Goal: Information Seeking & Learning: Check status

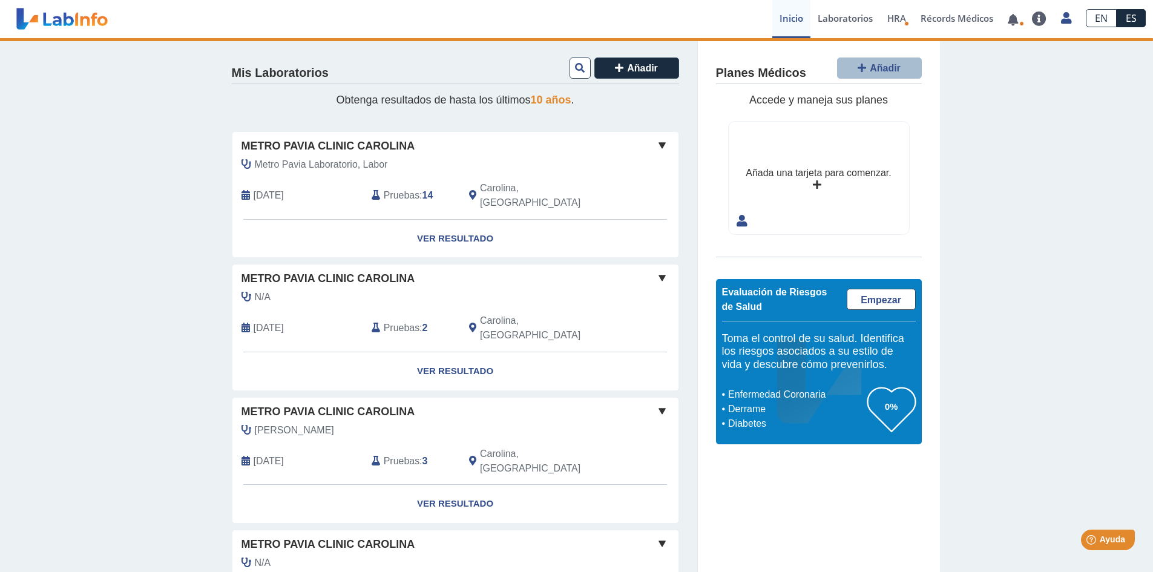
click at [1060, 96] on div "Mis Laboratorios Añadir Obtenga resultados de hasta los últimos 10 años . Metro…" at bounding box center [576, 368] width 1153 height 661
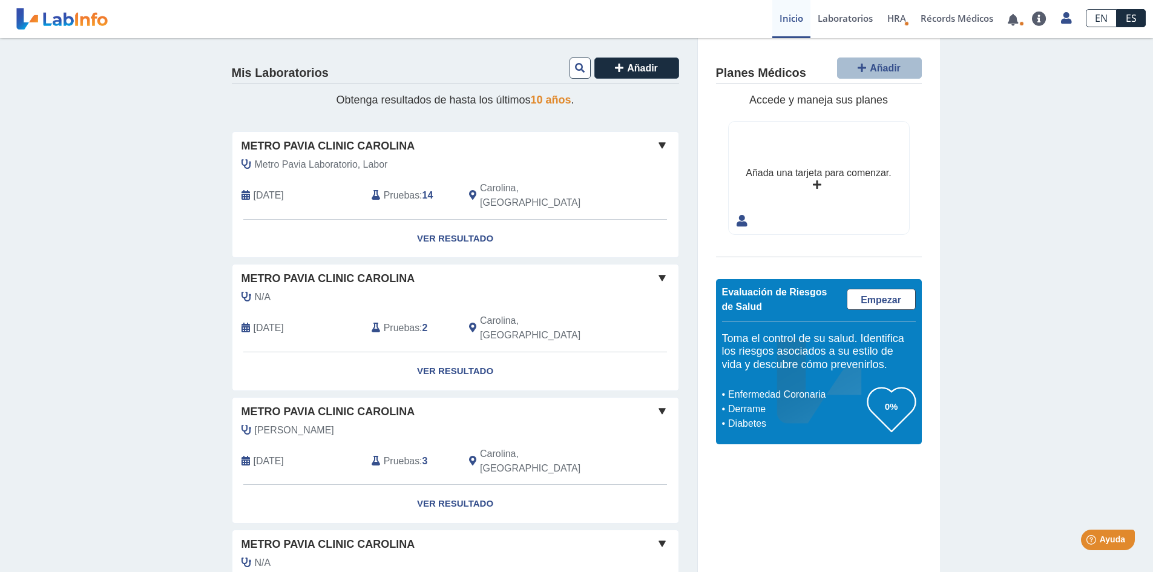
click at [783, 19] on link "Inicio" at bounding box center [791, 19] width 38 height 38
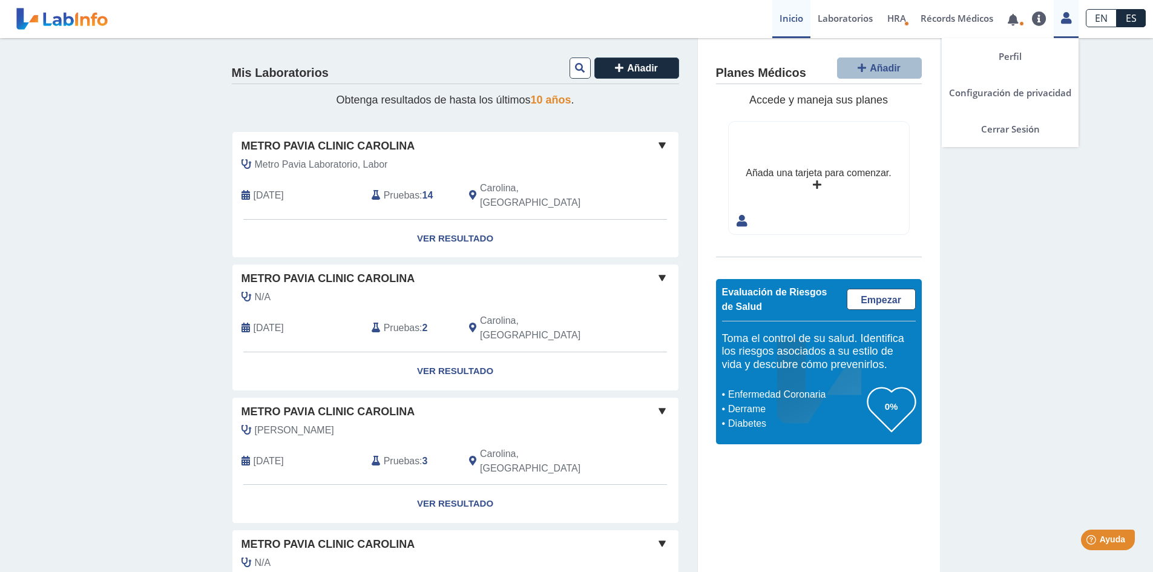
click at [1068, 14] on icon at bounding box center [1066, 17] width 10 height 9
click at [1068, 15] on icon at bounding box center [1066, 17] width 10 height 9
click at [1022, 127] on link "Cerrar Sesión" at bounding box center [1010, 129] width 137 height 36
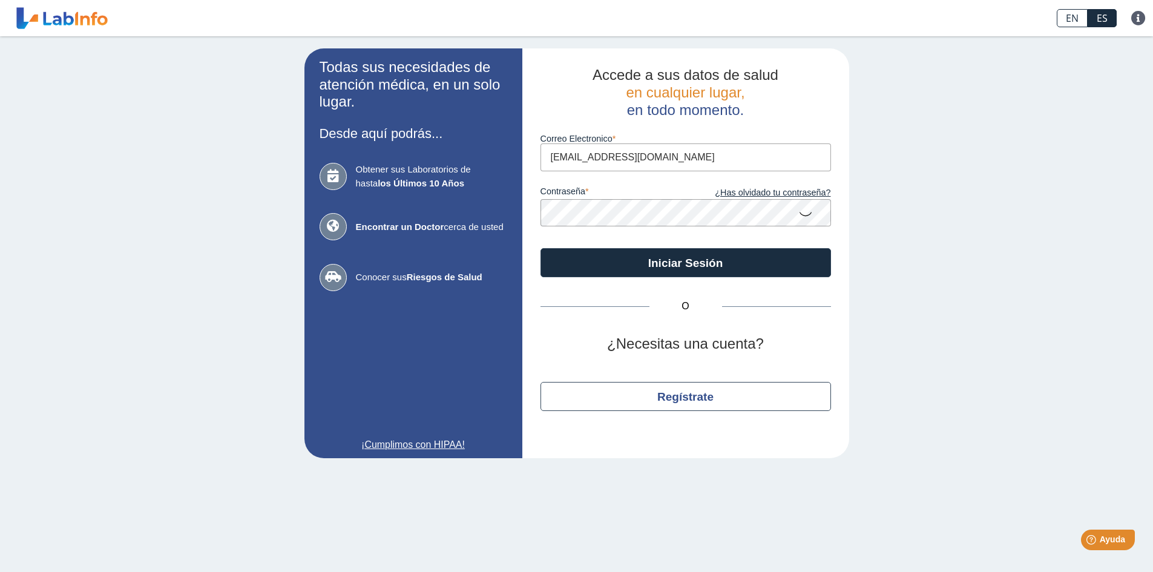
click at [687, 158] on input "[EMAIL_ADDRESS][DOMAIN_NAME]" at bounding box center [686, 156] width 291 height 27
type input "[EMAIL_ADDRESS][DOMAIN_NAME]"
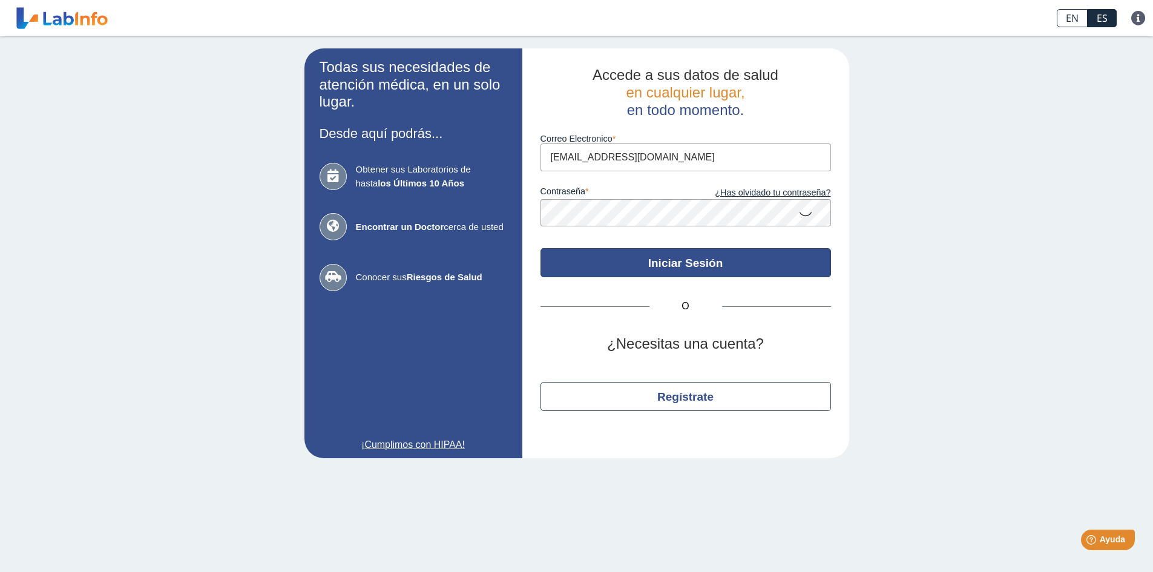
drag, startPoint x: 632, startPoint y: 265, endPoint x: 649, endPoint y: 267, distance: 17.0
click at [635, 265] on button "Iniciar Sesión" at bounding box center [686, 262] width 291 height 29
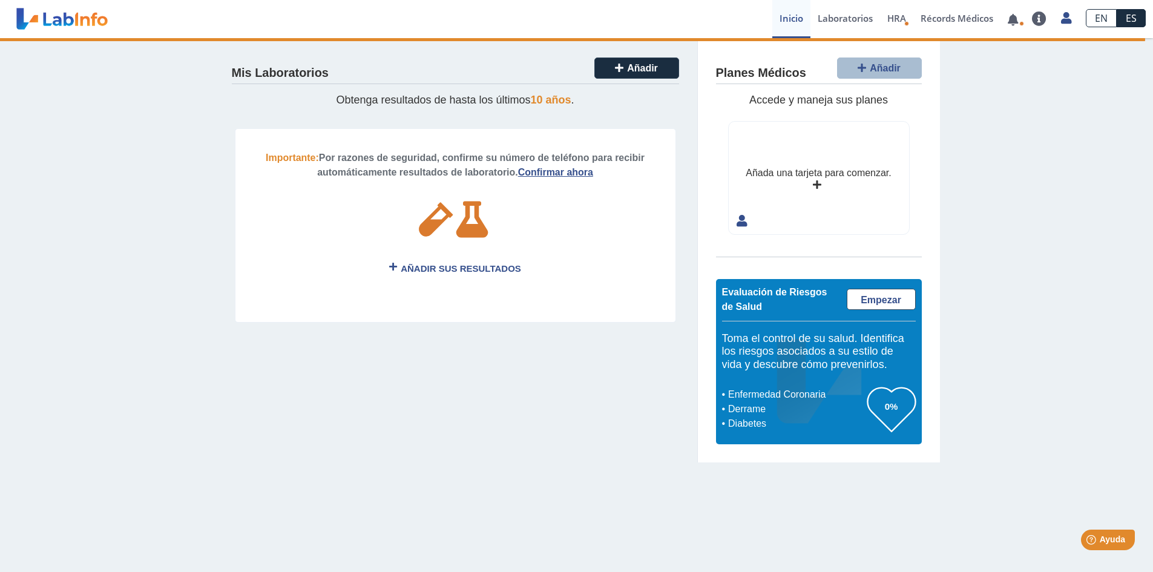
click at [793, 16] on link "Inicio" at bounding box center [791, 19] width 38 height 38
click at [844, 17] on link "Laboratorios" at bounding box center [846, 19] width 70 height 38
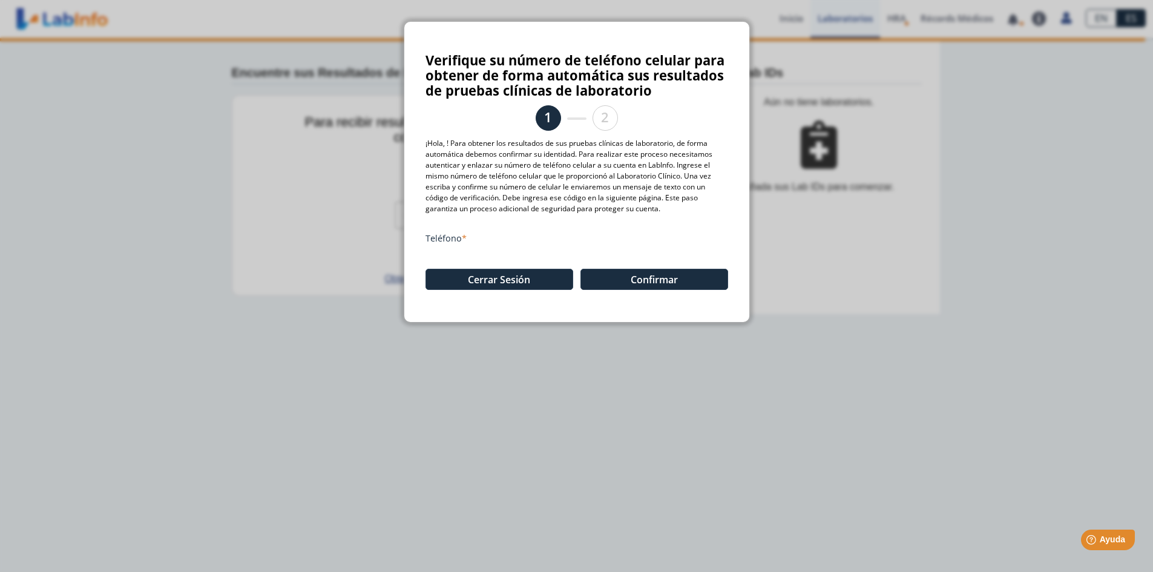
click at [626, 349] on ngb-modal-window "Verifique su número de teléfono celular para obtener de forma automática sus re…" at bounding box center [576, 286] width 1153 height 572
click at [639, 278] on button "Confirmar" at bounding box center [655, 279] width 148 height 21
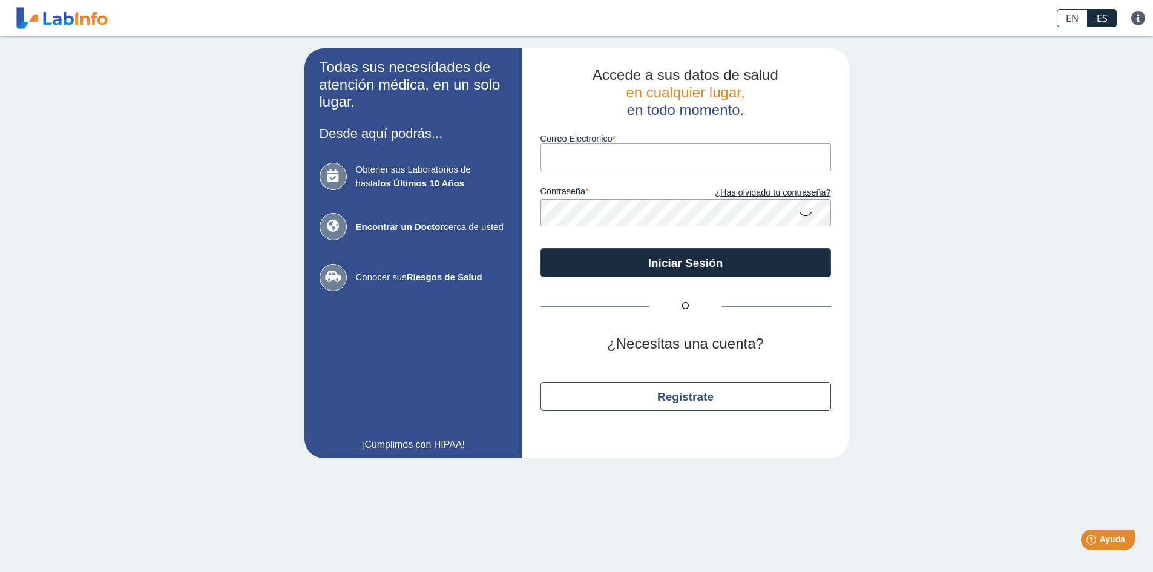
type input "[EMAIL_ADDRESS][DOMAIN_NAME]"
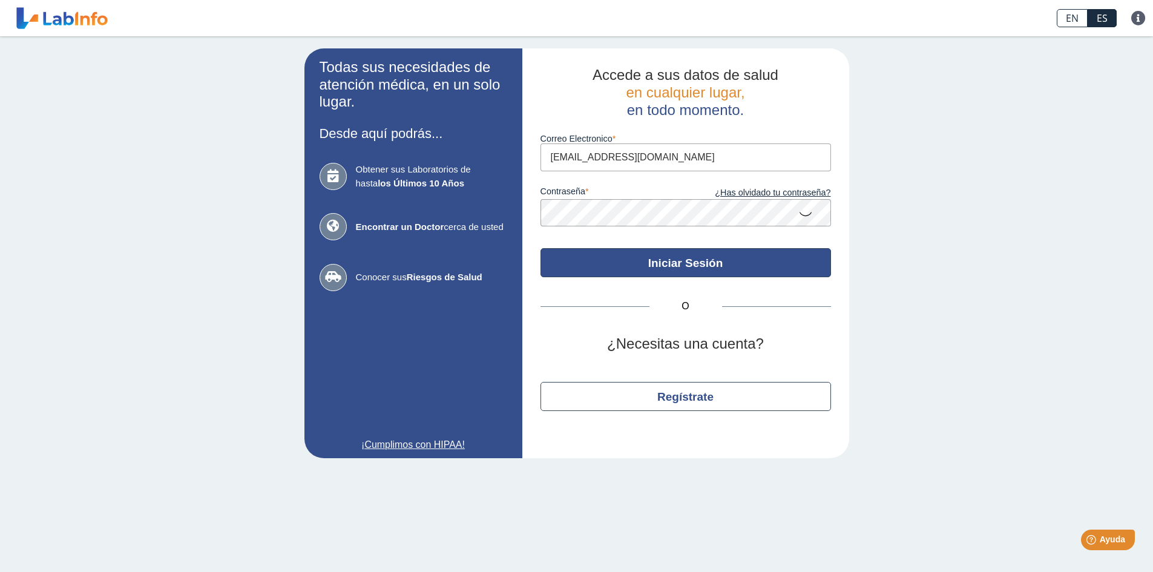
click at [699, 262] on button "Iniciar Sesión" at bounding box center [686, 262] width 291 height 29
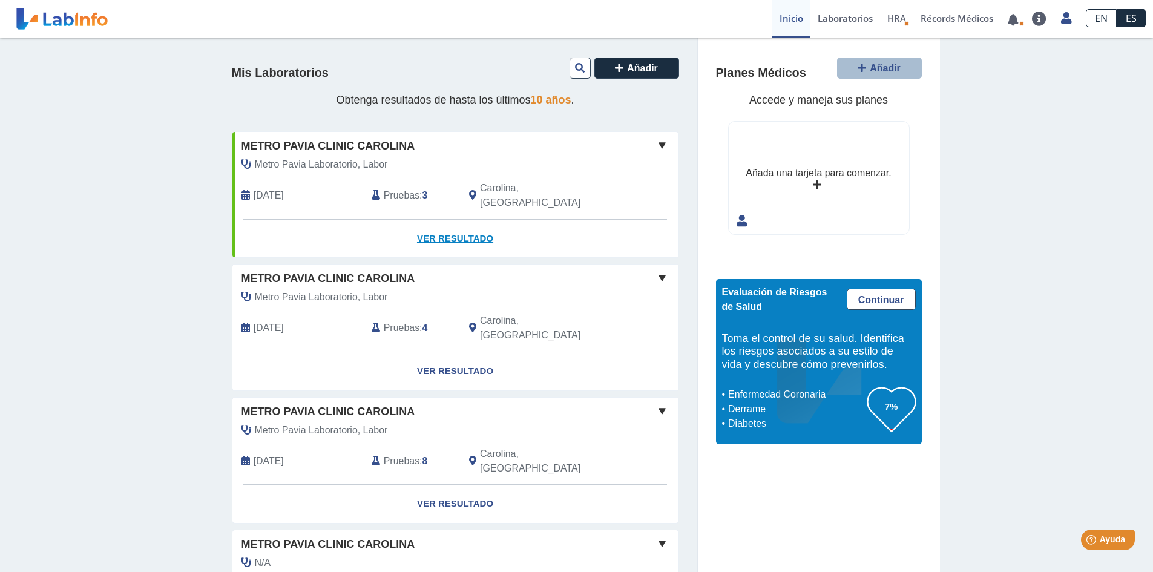
click at [466, 225] on link "Ver Resultado" at bounding box center [455, 239] width 446 height 38
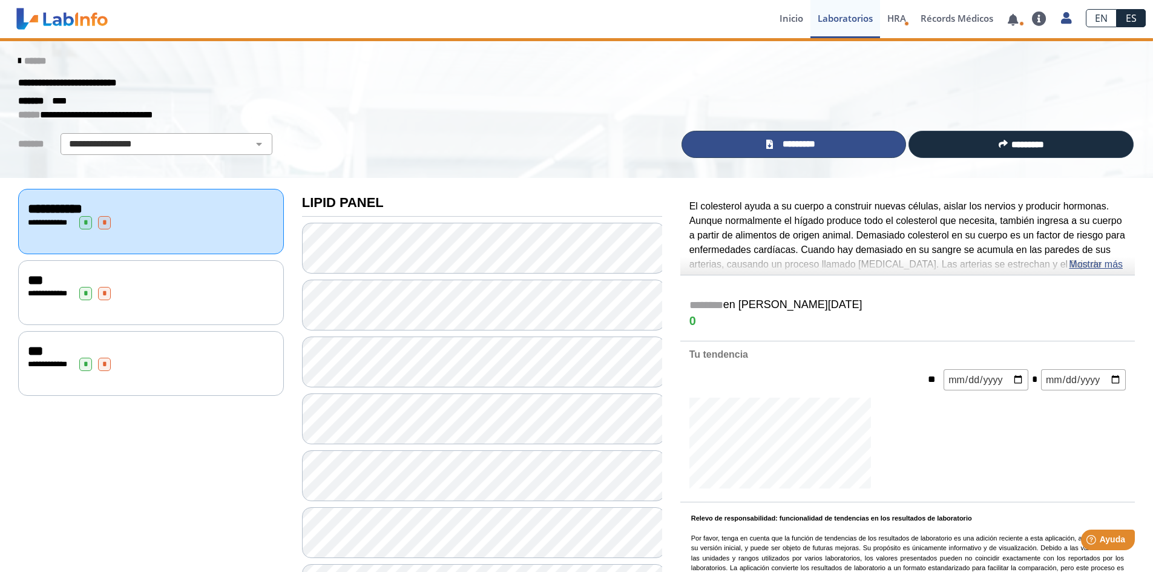
click at [786, 140] on span "*********" at bounding box center [799, 144] width 44 height 14
